Goal: Task Accomplishment & Management: Manage account settings

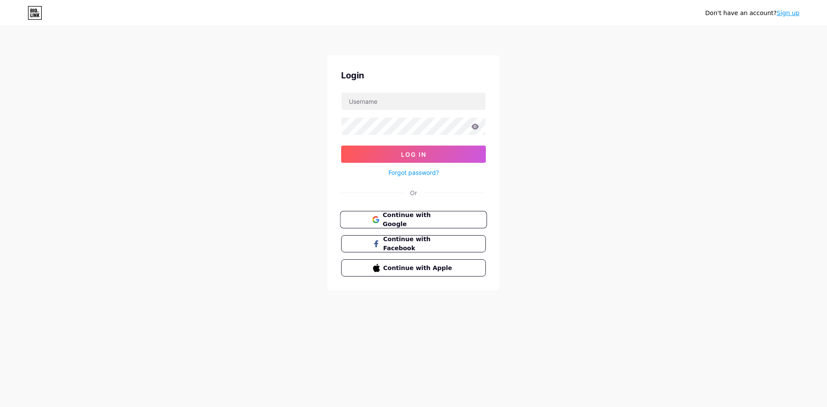
click at [419, 221] on span "Continue with Google" at bounding box center [418, 220] width 72 height 19
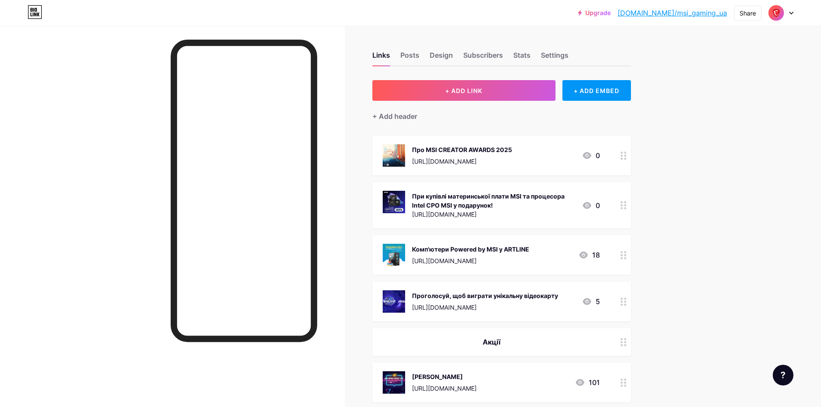
click at [467, 216] on div "[URL][DOMAIN_NAME]" at bounding box center [493, 214] width 163 height 9
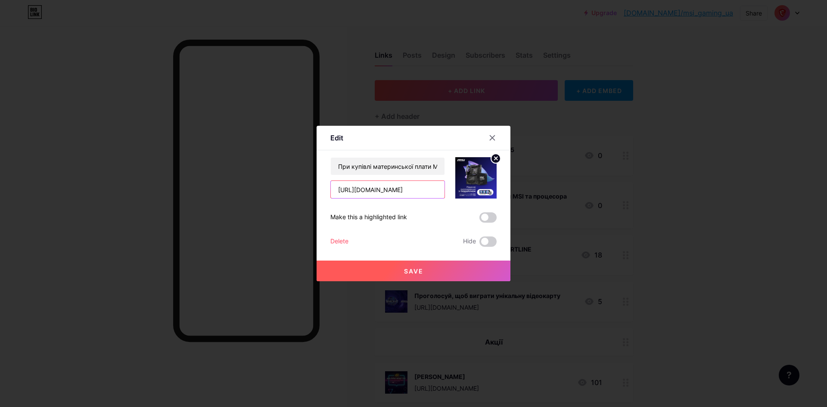
drag, startPoint x: 415, startPoint y: 190, endPoint x: 295, endPoint y: 188, distance: 120.2
click at [295, 188] on div "Edit Content YouTube Play YouTube video without leaving your page. ADD Vimeo Pl…" at bounding box center [413, 203] width 827 height 407
click at [488, 138] on div at bounding box center [493, 138] width 16 height 16
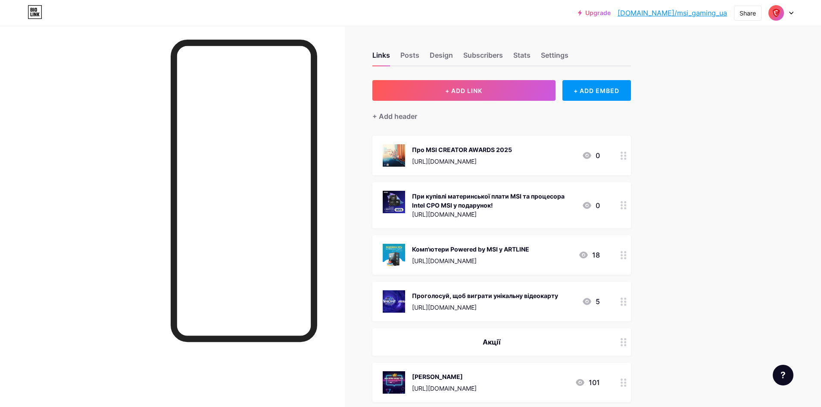
click at [507, 253] on div "Комп'ютери Powered by MSI у ARTLINE https://msi.gm/pbm_pc_artline" at bounding box center [470, 255] width 117 height 22
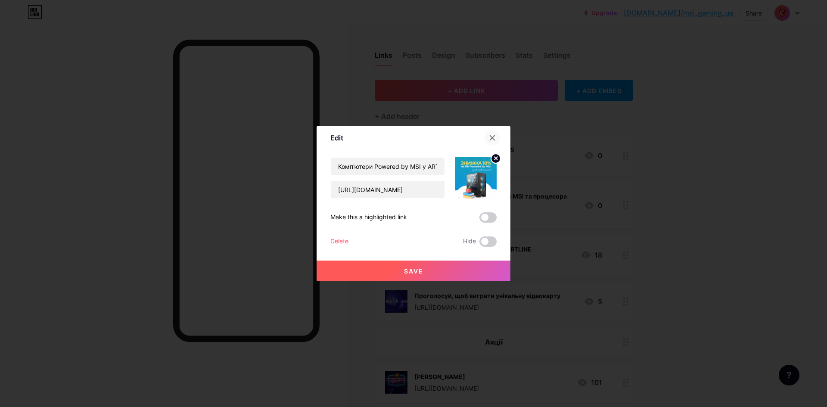
click at [490, 139] on icon at bounding box center [492, 137] width 7 height 7
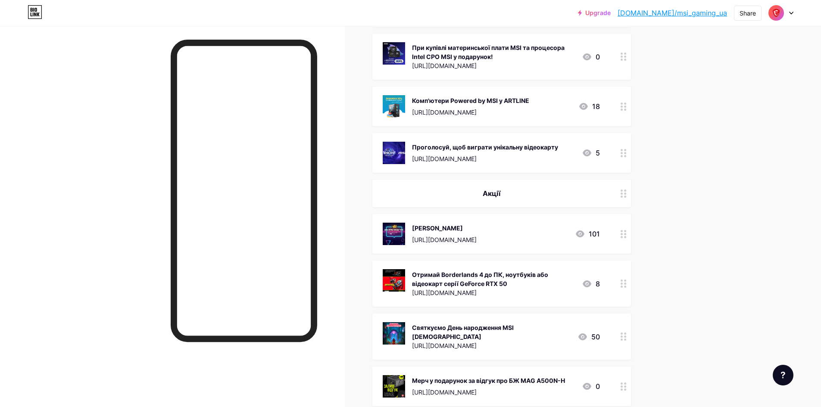
scroll to position [172, 0]
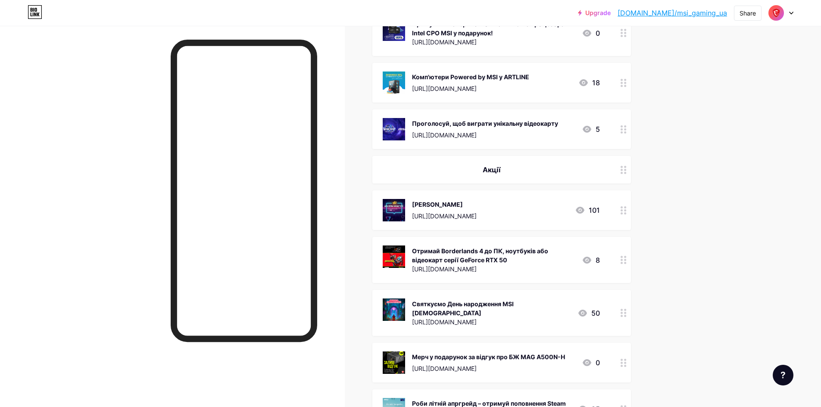
click at [622, 260] on circle at bounding box center [621, 260] width 2 height 2
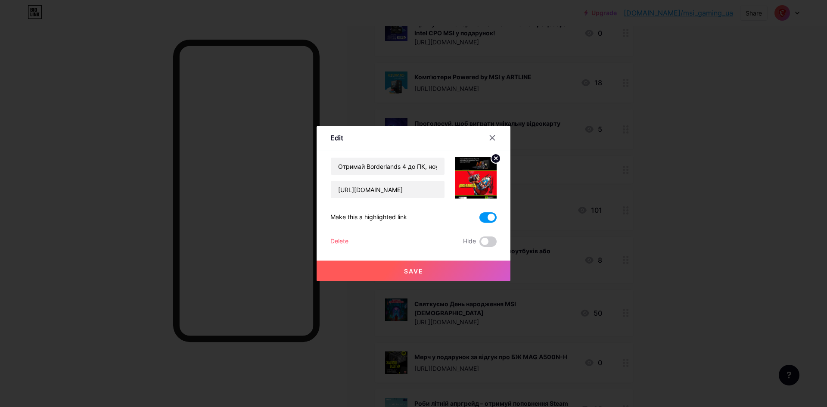
click at [348, 238] on div "Delete" at bounding box center [339, 241] width 18 height 10
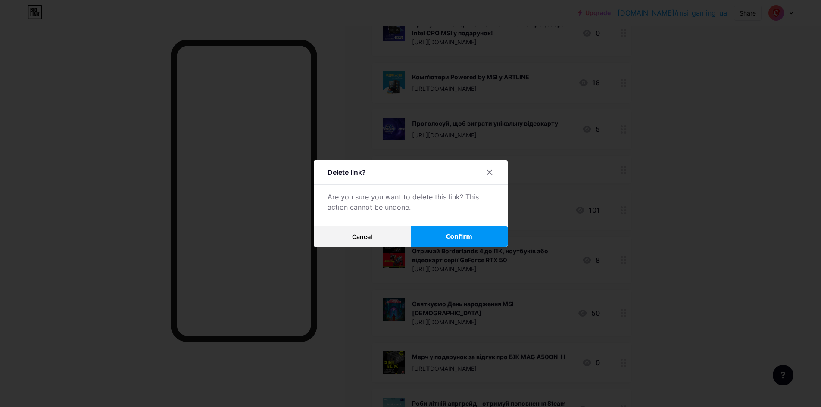
click at [448, 233] on button "Confirm" at bounding box center [458, 236] width 97 height 21
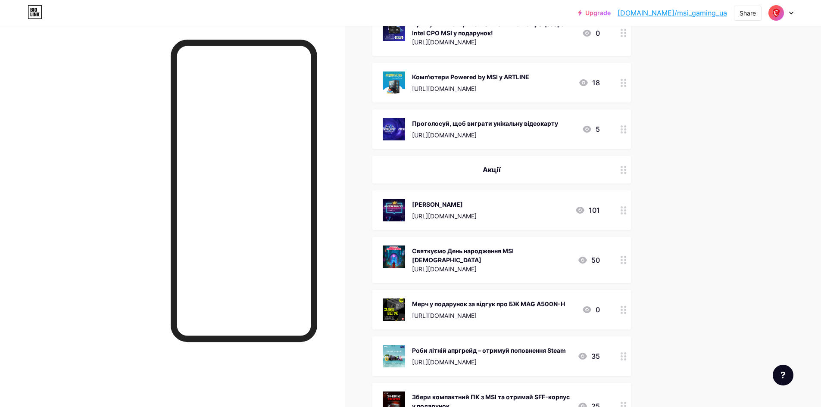
click at [619, 254] on div at bounding box center [623, 260] width 15 height 46
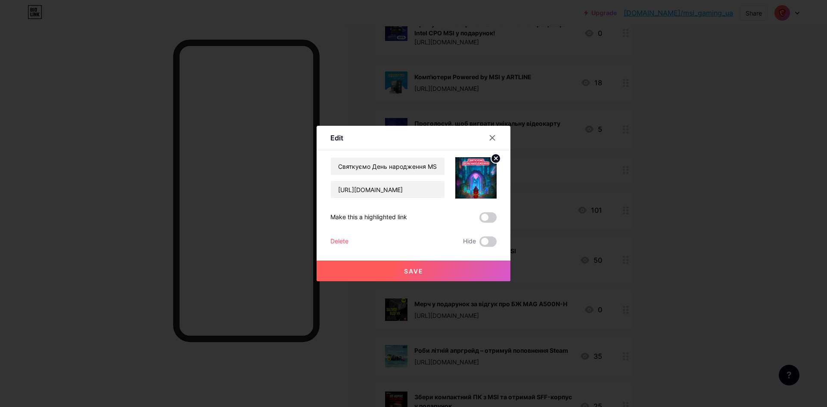
click at [351, 245] on div "Delete Hide" at bounding box center [413, 241] width 166 height 10
click at [347, 243] on div "Delete" at bounding box center [339, 241] width 18 height 10
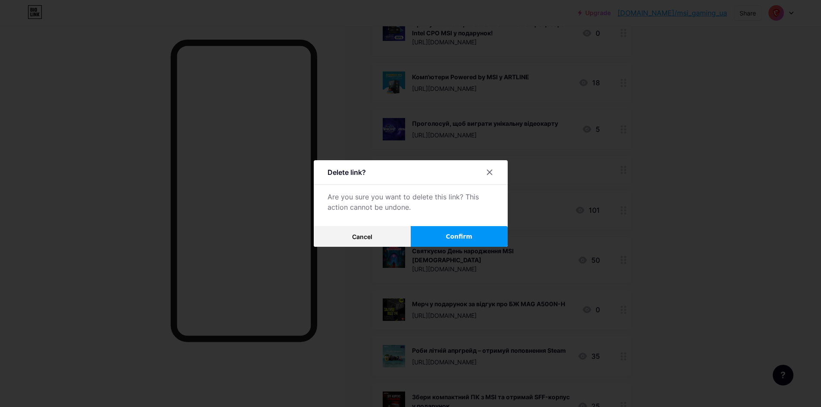
click at [466, 243] on button "Confirm" at bounding box center [458, 236] width 97 height 21
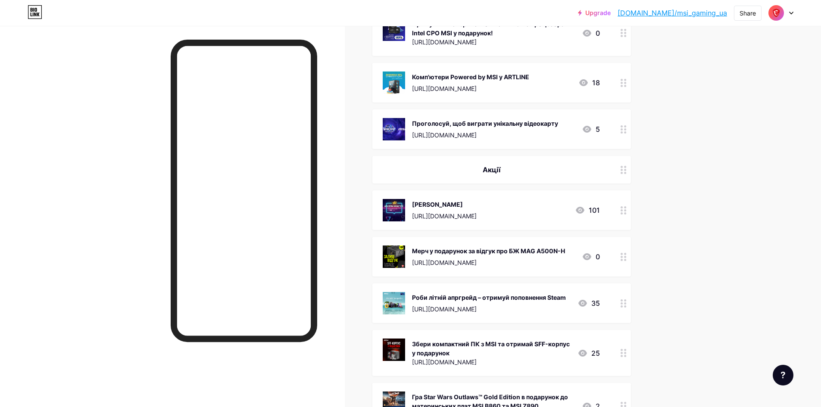
click at [623, 255] on icon at bounding box center [623, 257] width 6 height 8
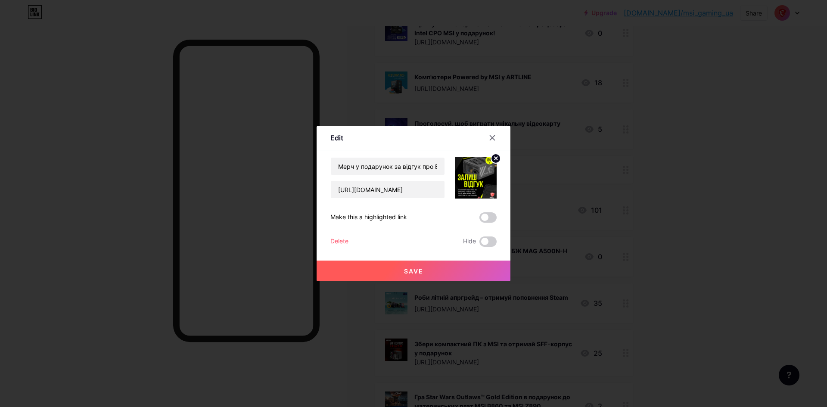
click at [350, 241] on div "Delete Hide" at bounding box center [413, 241] width 166 height 10
click at [339, 242] on div "Delete" at bounding box center [339, 241] width 18 height 10
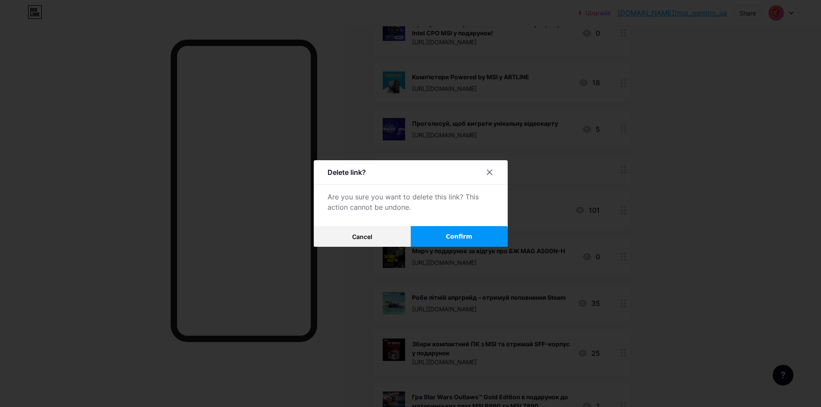
click at [467, 239] on span "Confirm" at bounding box center [458, 236] width 27 height 9
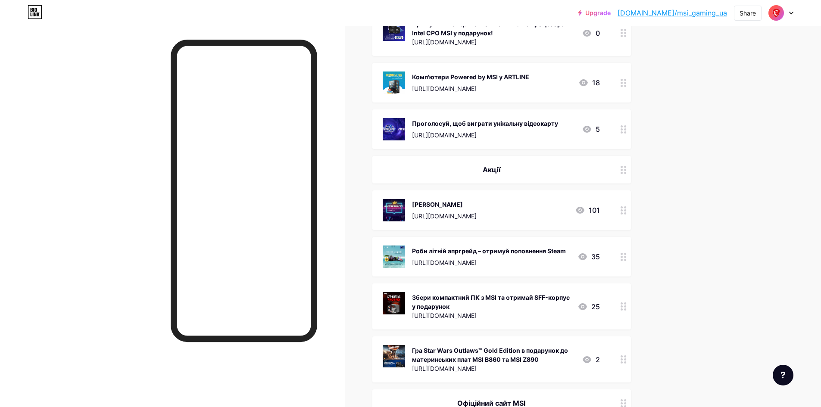
click at [464, 312] on div "https://msi.gm/S2FE9048" at bounding box center [491, 315] width 159 height 9
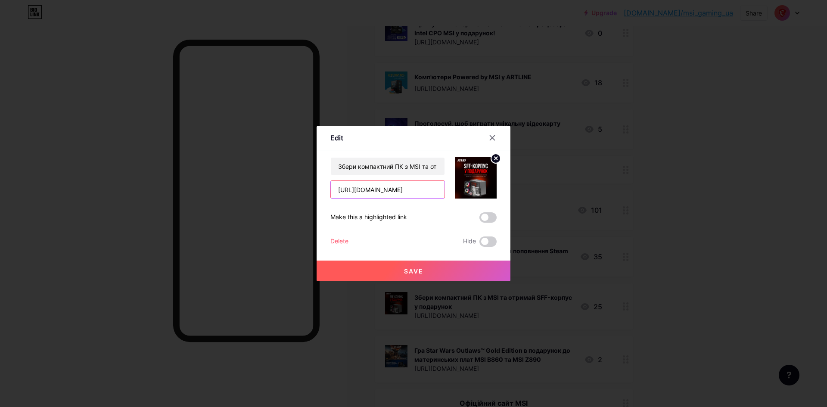
drag, startPoint x: 411, startPoint y: 188, endPoint x: 282, endPoint y: 188, distance: 129.7
click at [282, 188] on div "Edit Content YouTube Play YouTube video without leaving your page. ADD Vimeo Pl…" at bounding box center [413, 203] width 827 height 407
click at [491, 137] on icon at bounding box center [492, 137] width 7 height 7
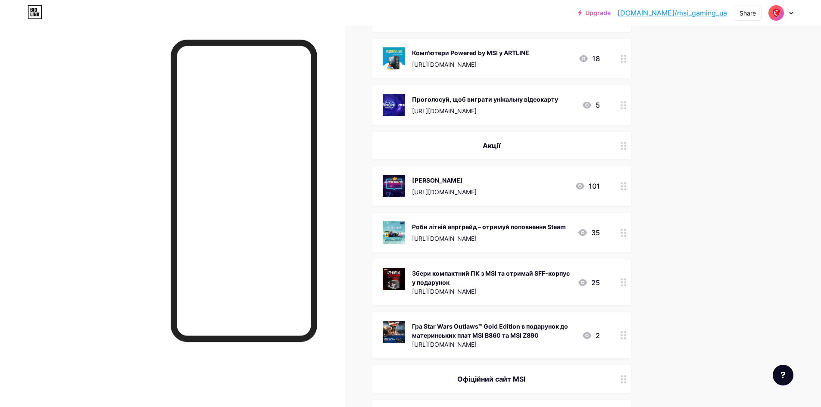
scroll to position [258, 0]
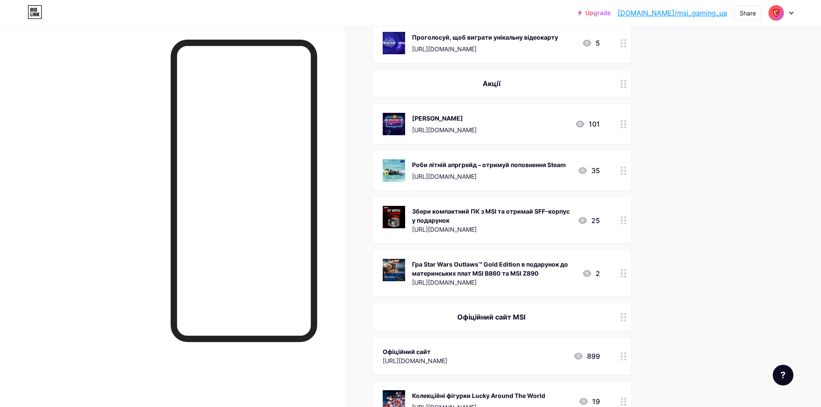
click at [544, 279] on div "https://compx.ua/promotion/msi-b860-gift-game-promo/" at bounding box center [493, 282] width 163 height 9
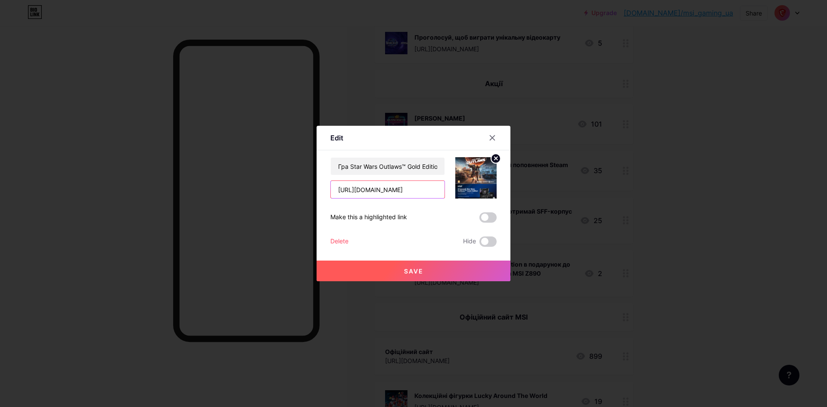
click at [420, 193] on input "https://compx.ua/promotion/msi-b860-gift-game-promo/" at bounding box center [388, 189] width 114 height 17
click at [498, 135] on div at bounding box center [493, 138] width 16 height 16
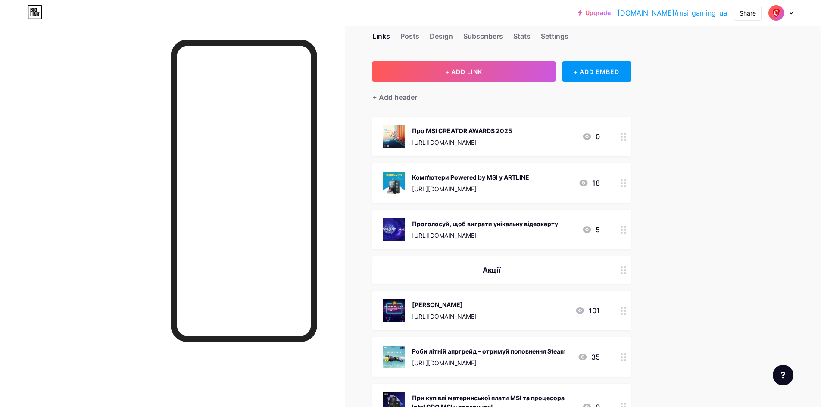
scroll to position [0, 0]
